Goal: Information Seeking & Learning: Learn about a topic

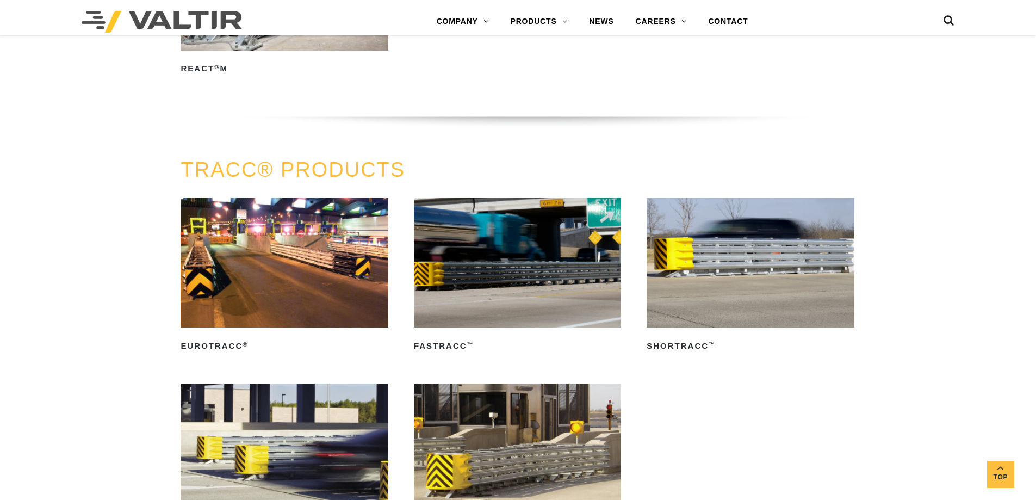
scroll to position [1794, 0]
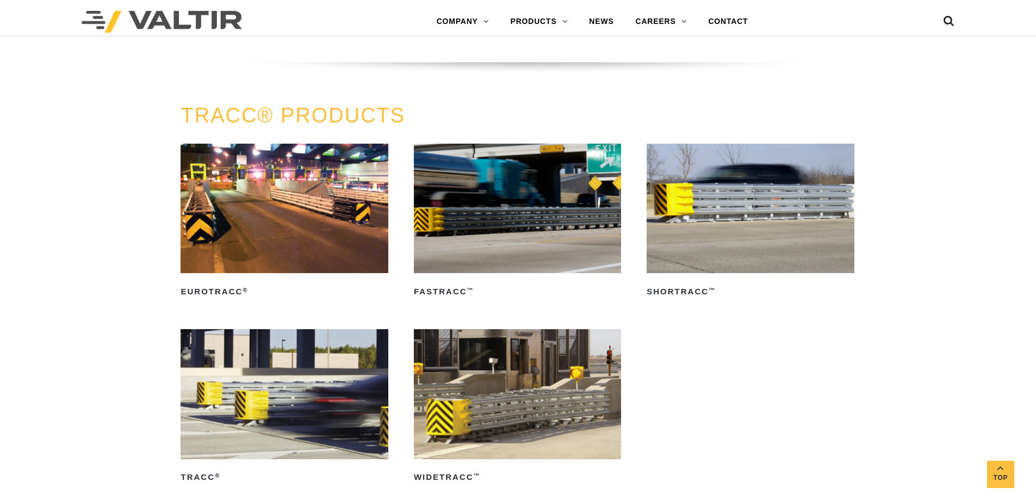
click at [487, 221] on img at bounding box center [517, 208] width 207 height 129
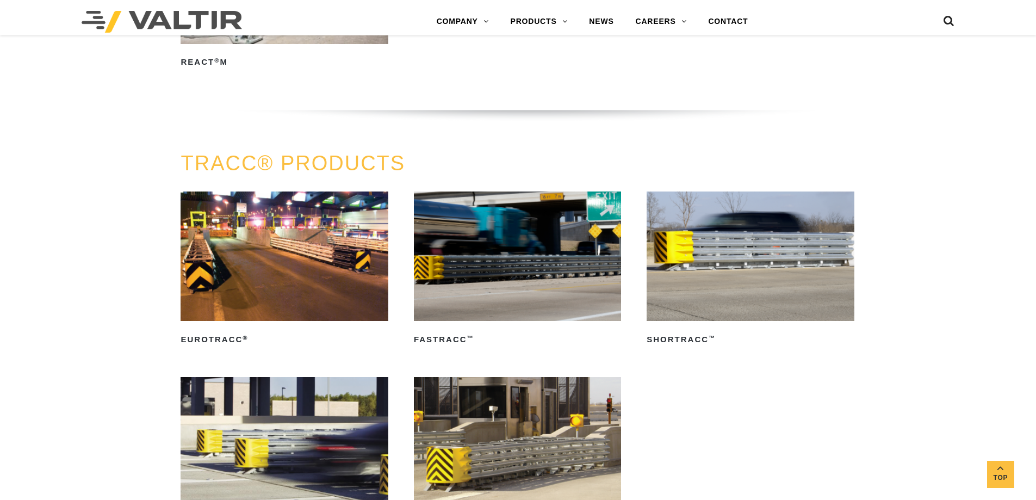
scroll to position [1685, 0]
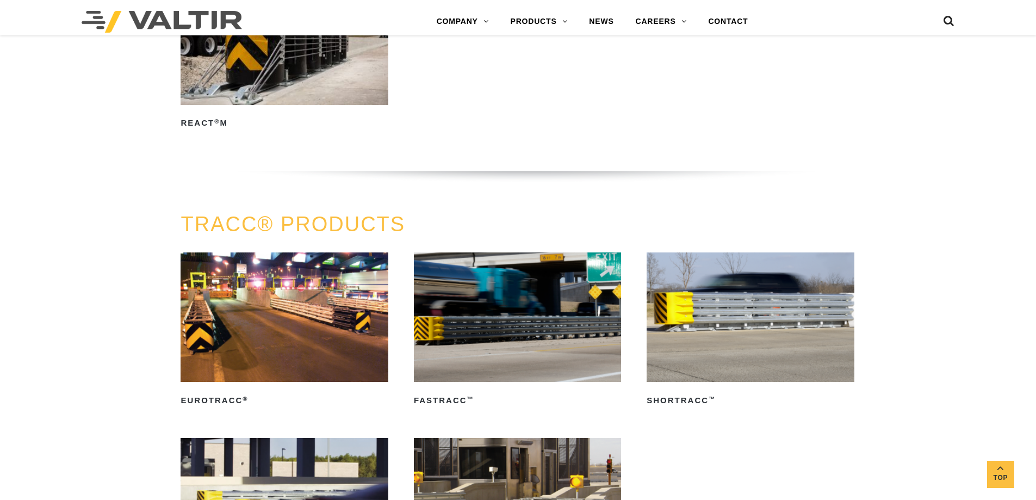
click at [506, 270] on img at bounding box center [517, 316] width 207 height 129
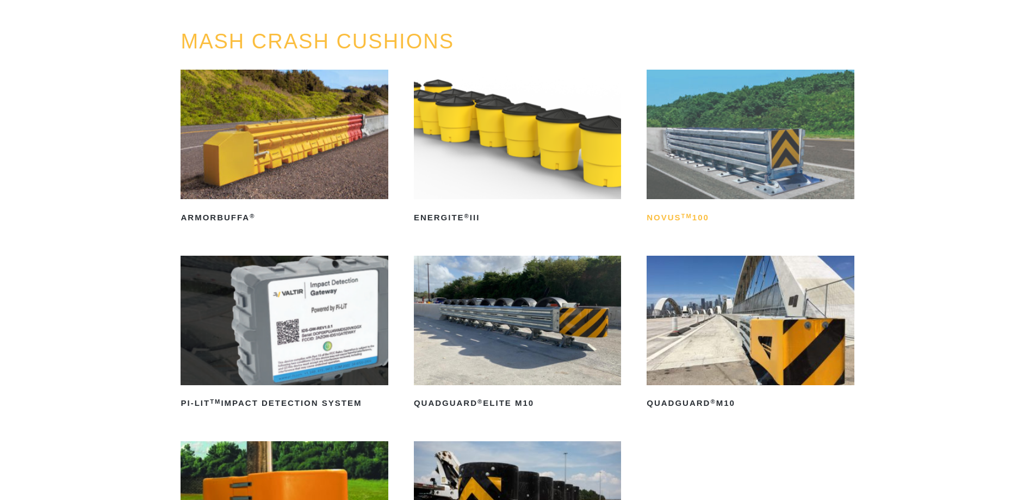
scroll to position [109, 0]
click at [566, 144] on img at bounding box center [749, 133] width 207 height 129
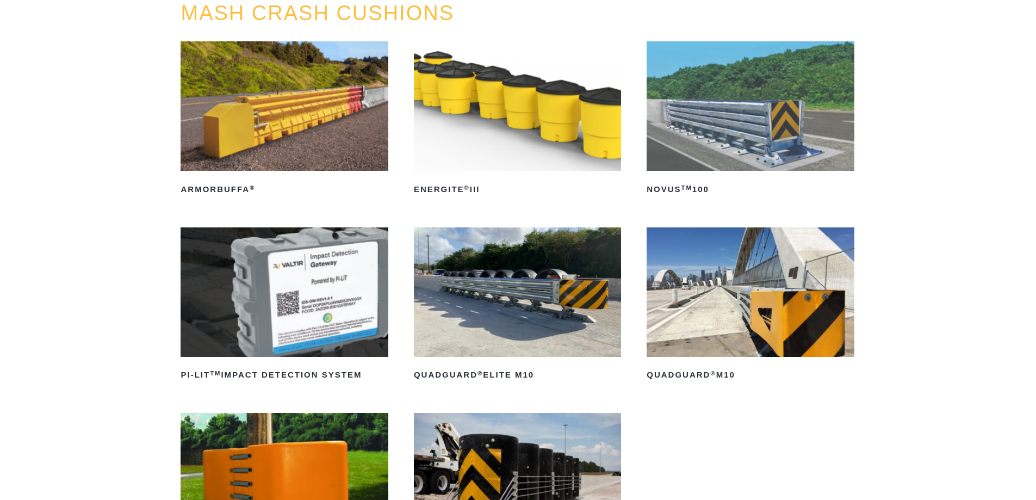
scroll to position [163, 0]
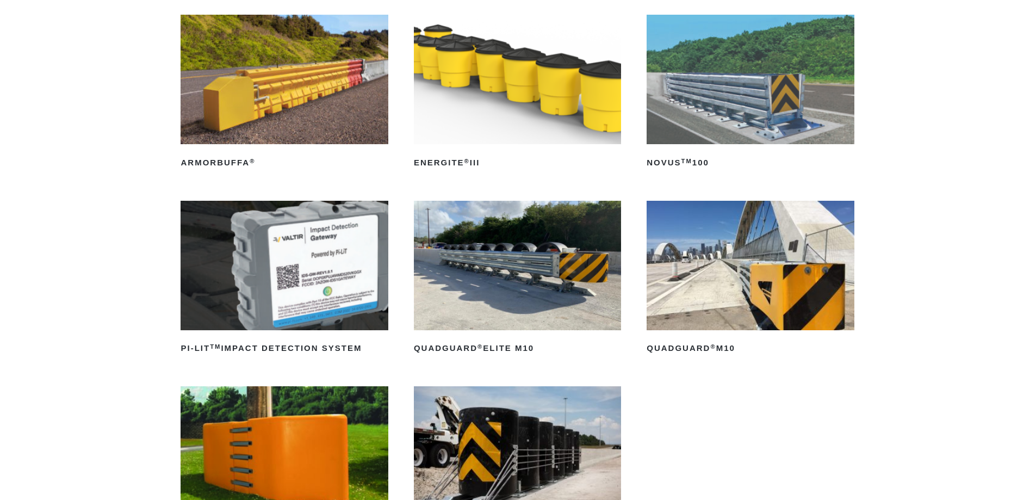
click at [501, 284] on img at bounding box center [517, 265] width 207 height 129
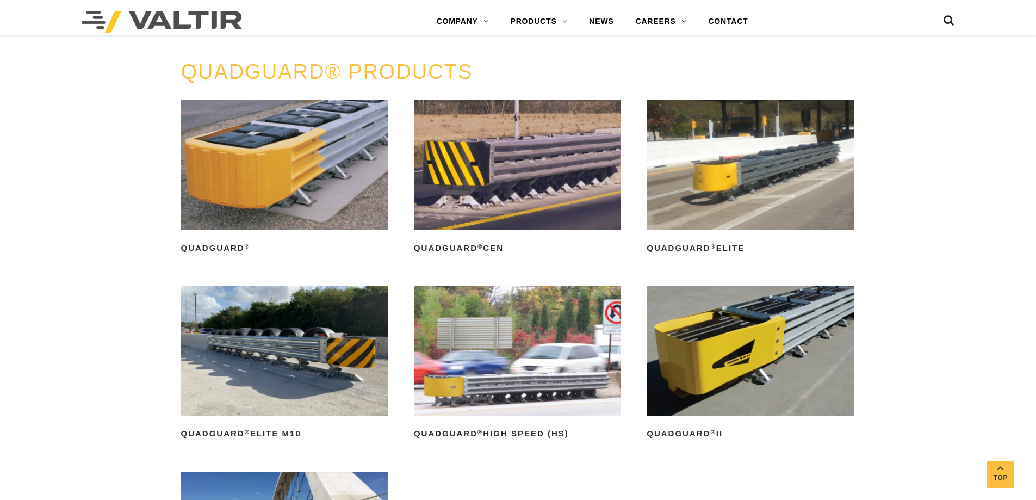
scroll to position [761, 0]
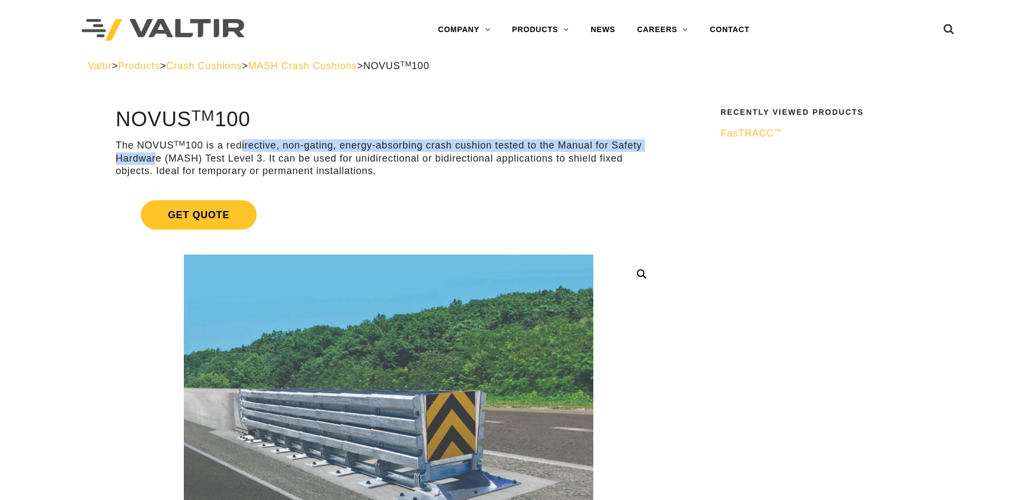
drag, startPoint x: 156, startPoint y: 161, endPoint x: 254, endPoint y: 151, distance: 98.9
click at [254, 151] on p "The NOVUS TM 100 is a redirective, non-gating, energy-absorbing crash cushion t…" at bounding box center [388, 158] width 545 height 38
click at [442, 207] on link "Get Quote" at bounding box center [388, 214] width 545 height 55
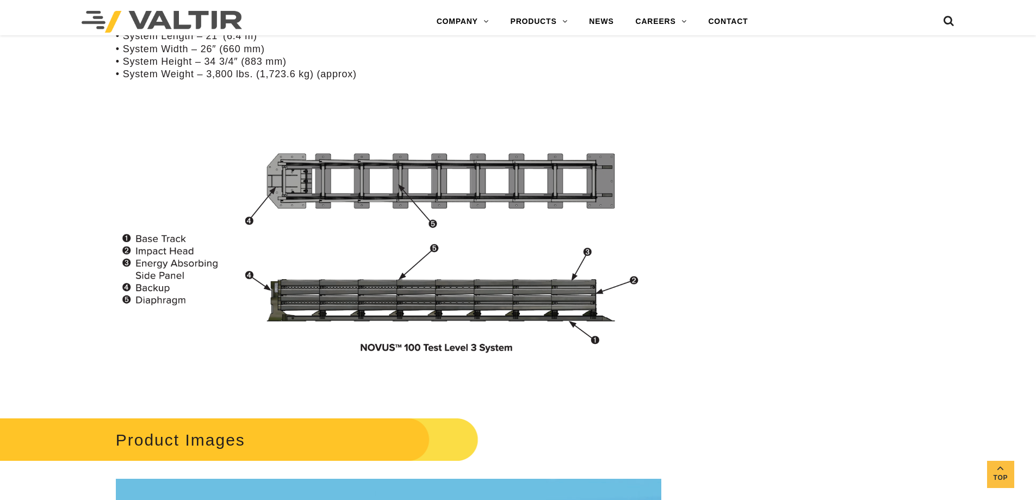
scroll to position [1142, 0]
